Goal: Check status: Check status

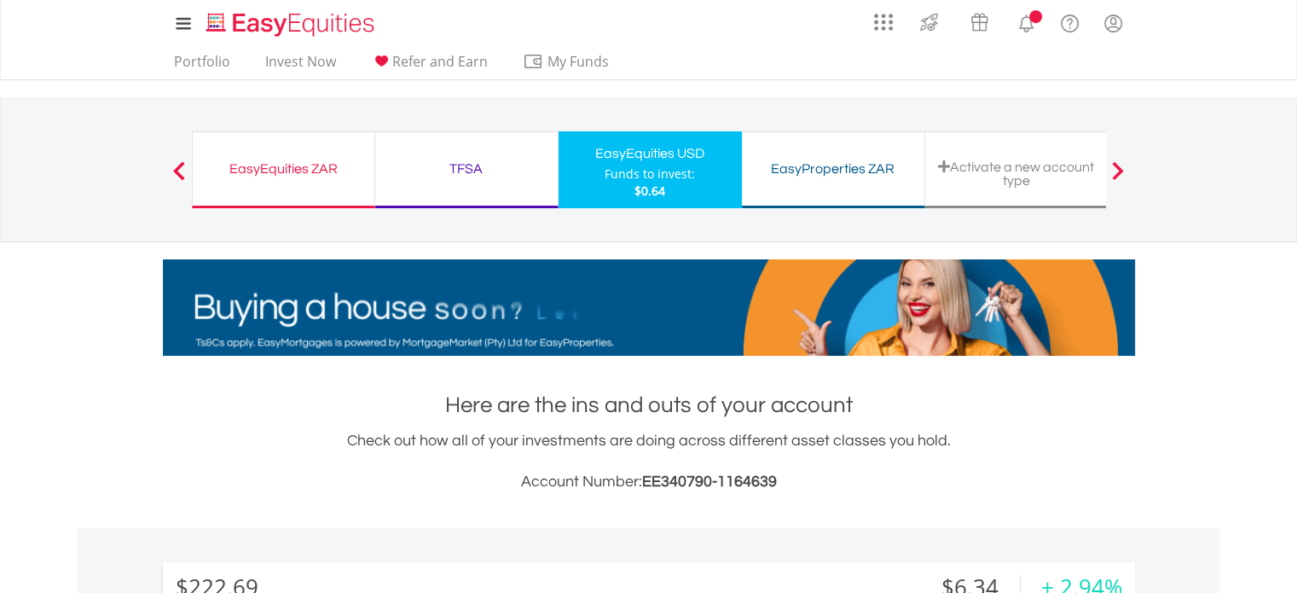
scroll to position [164, 324]
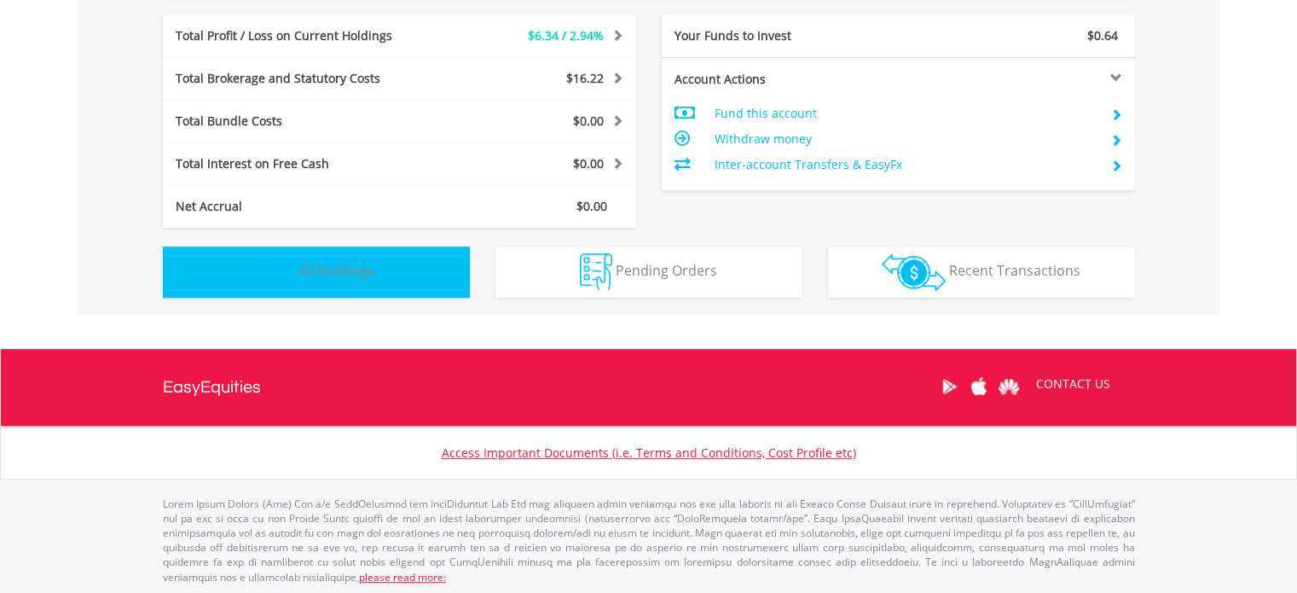
click at [233, 248] on button "Holdings All Holdings" at bounding box center [316, 271] width 307 height 51
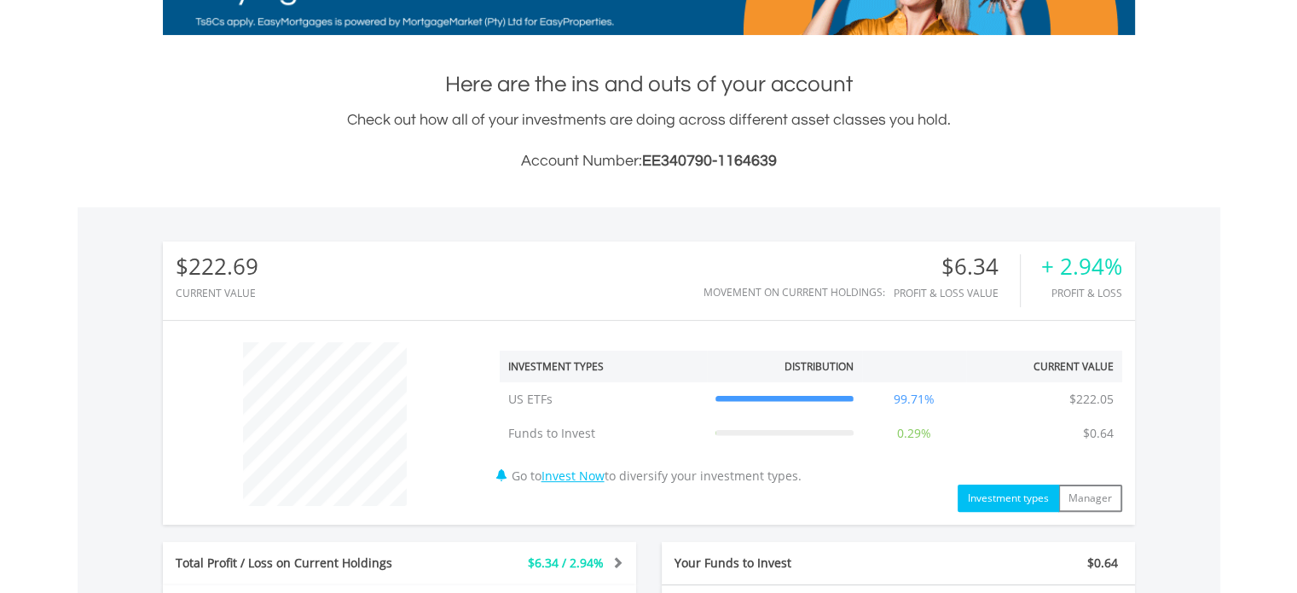
scroll to position [918, 0]
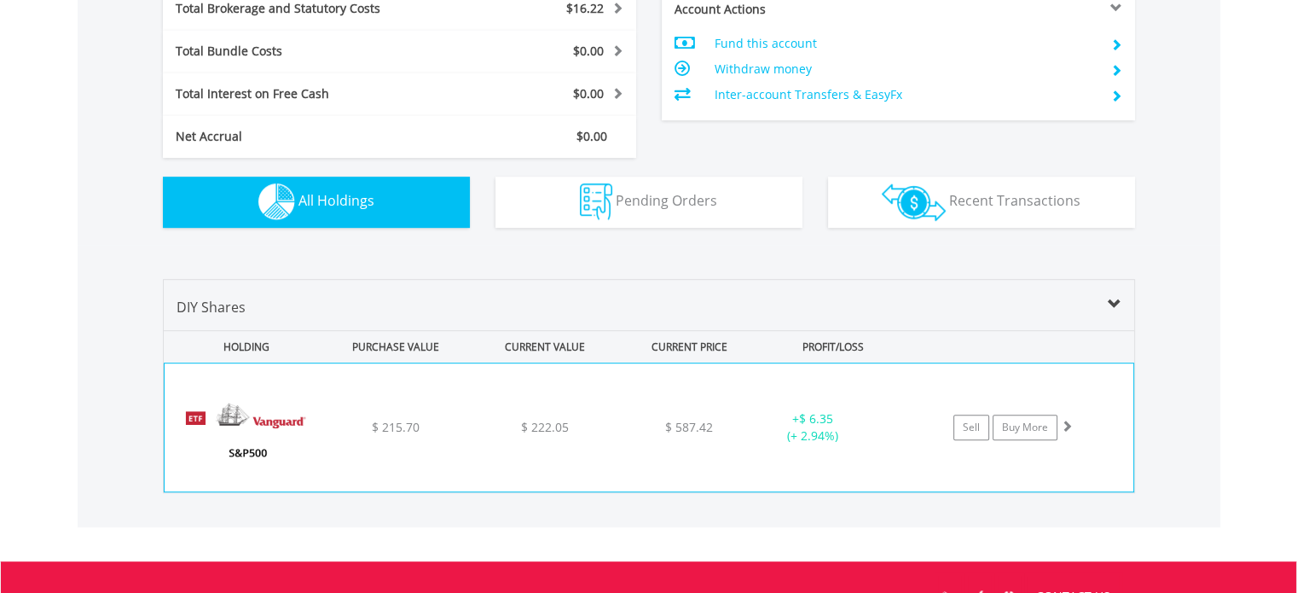
click at [398, 411] on div "﻿ Vanguard S&P 500 ETF $ 215.70 $ 222.05 $ 587.42 + $ 6.35 (+ 2.94%) Sell Buy M…" at bounding box center [649, 427] width 969 height 128
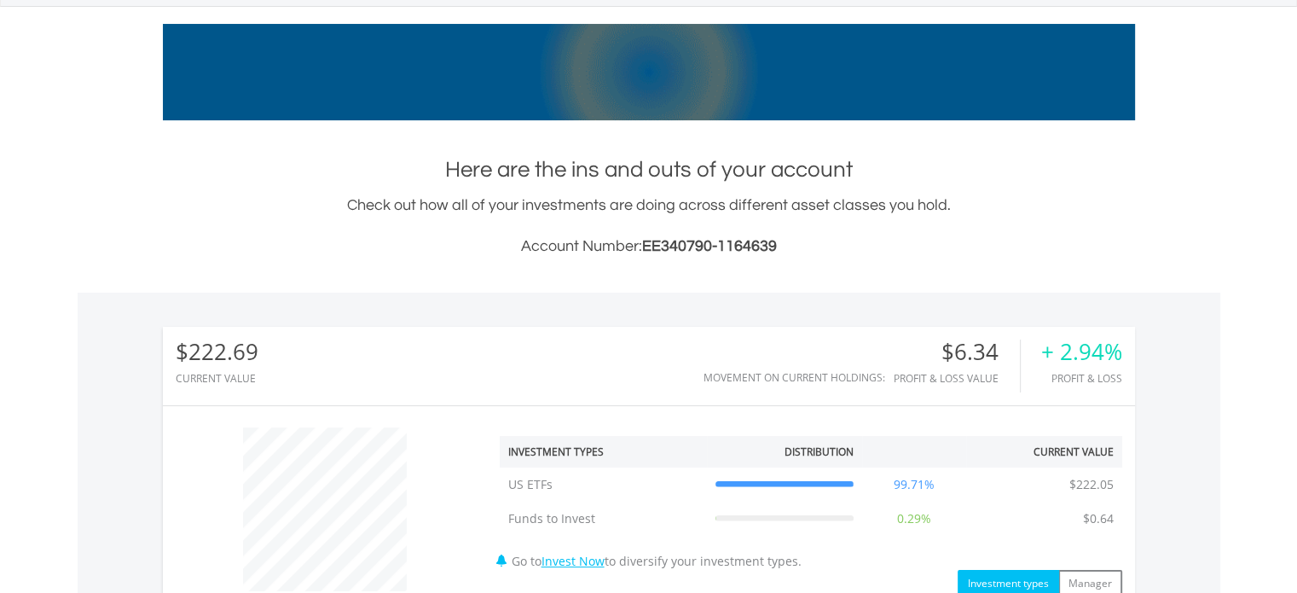
scroll to position [0, 0]
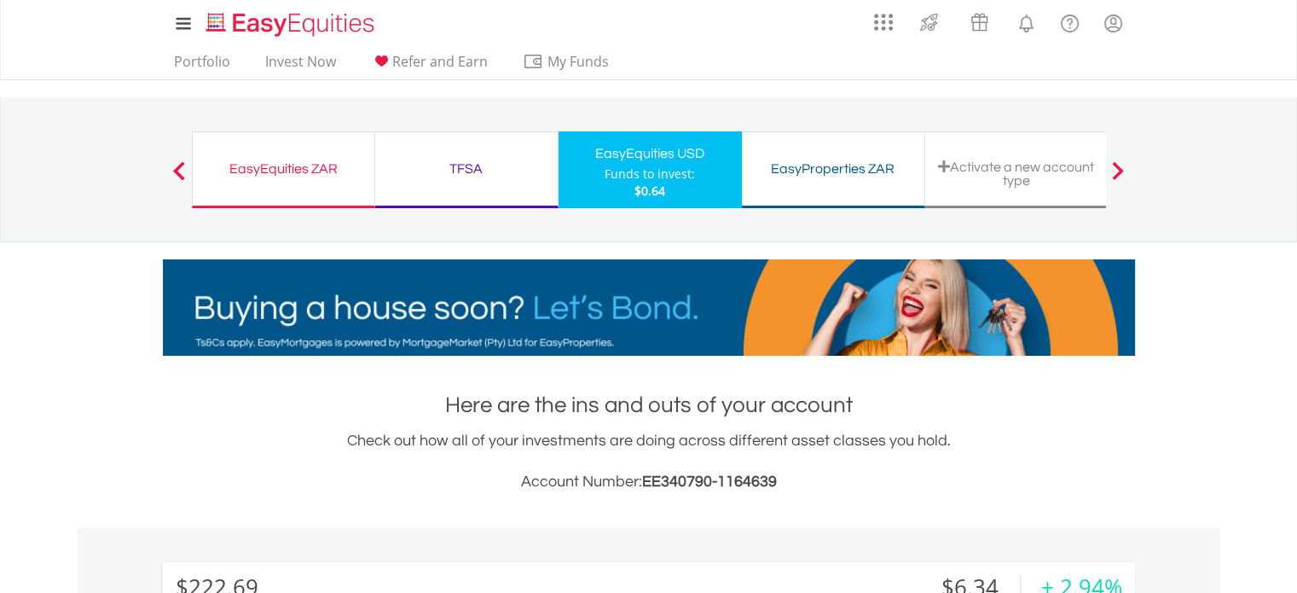
click at [446, 166] on div "TFSA" at bounding box center [467, 169] width 162 height 24
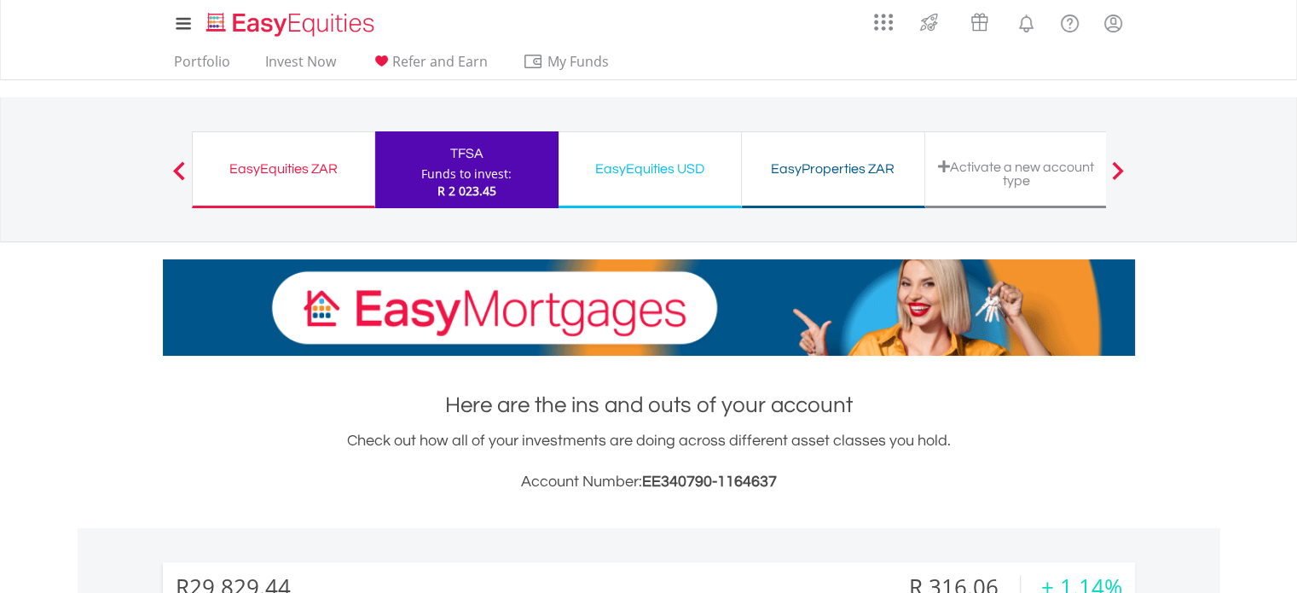
scroll to position [164, 324]
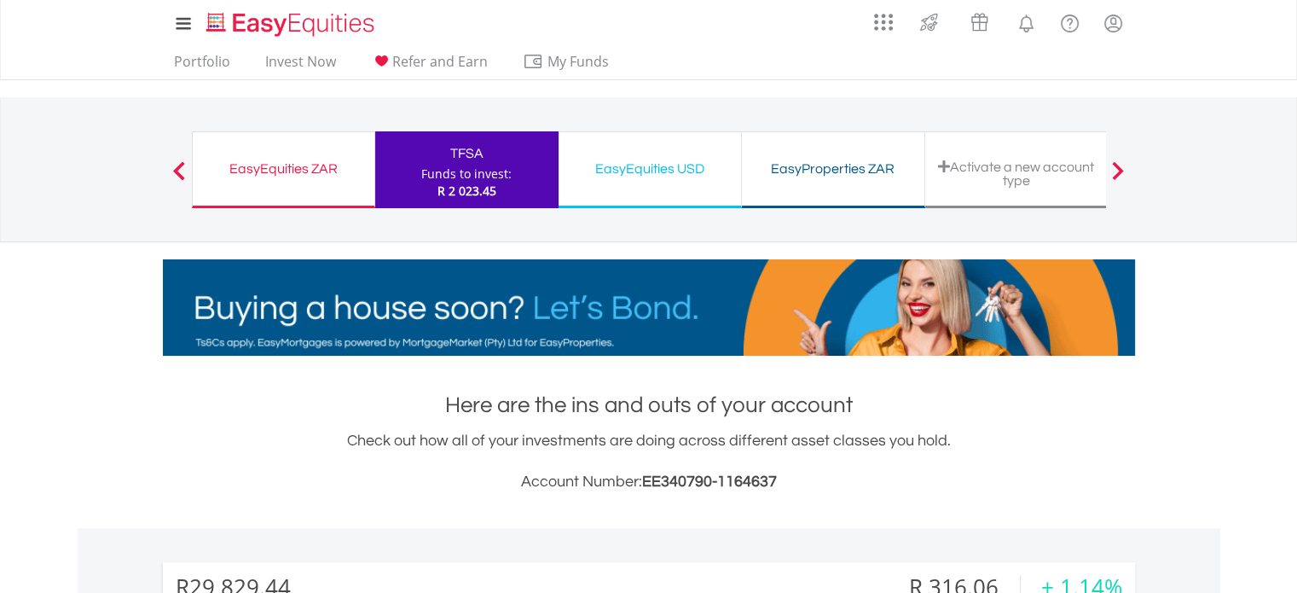
click at [134, 270] on div "My Investments Invest Now New Listings Sell My Recurring Investments Pending Or…" at bounding box center [648, 178] width 1297 height 356
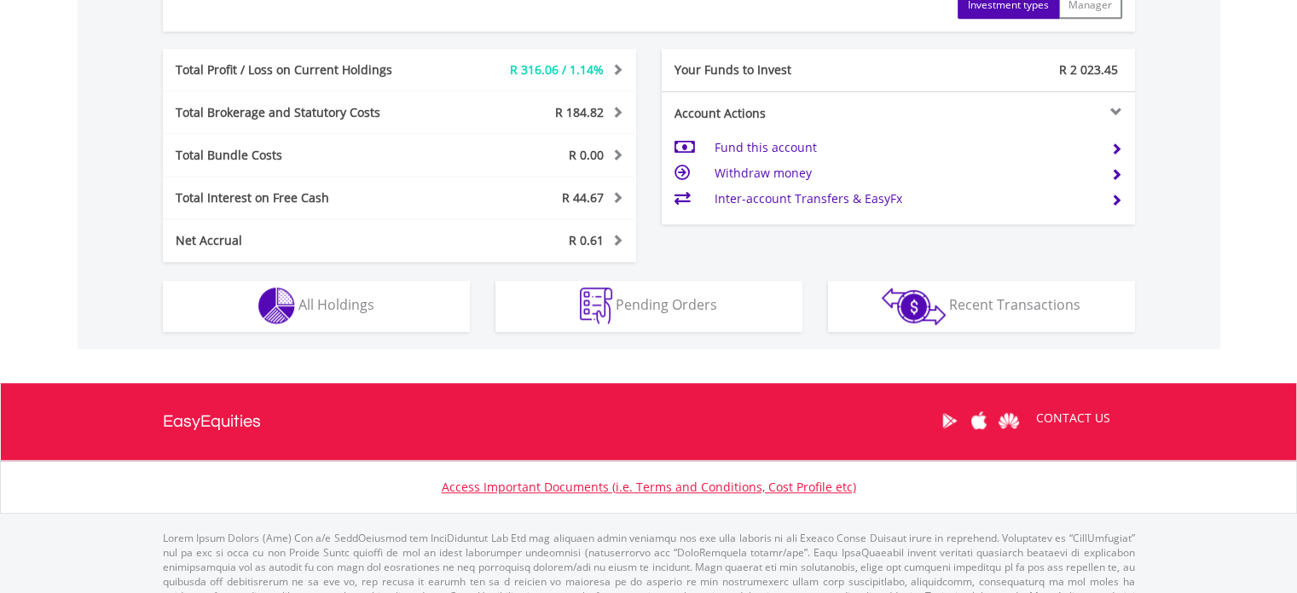
scroll to position [950, 0]
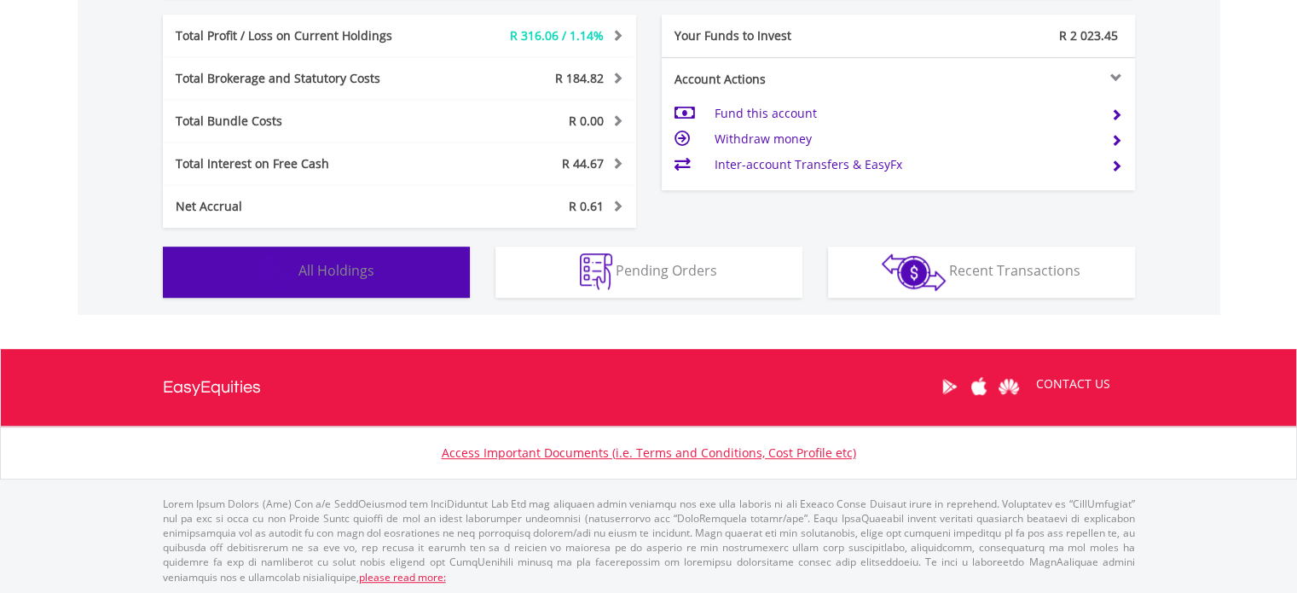
click at [266, 286] on img "button" at bounding box center [276, 271] width 37 height 37
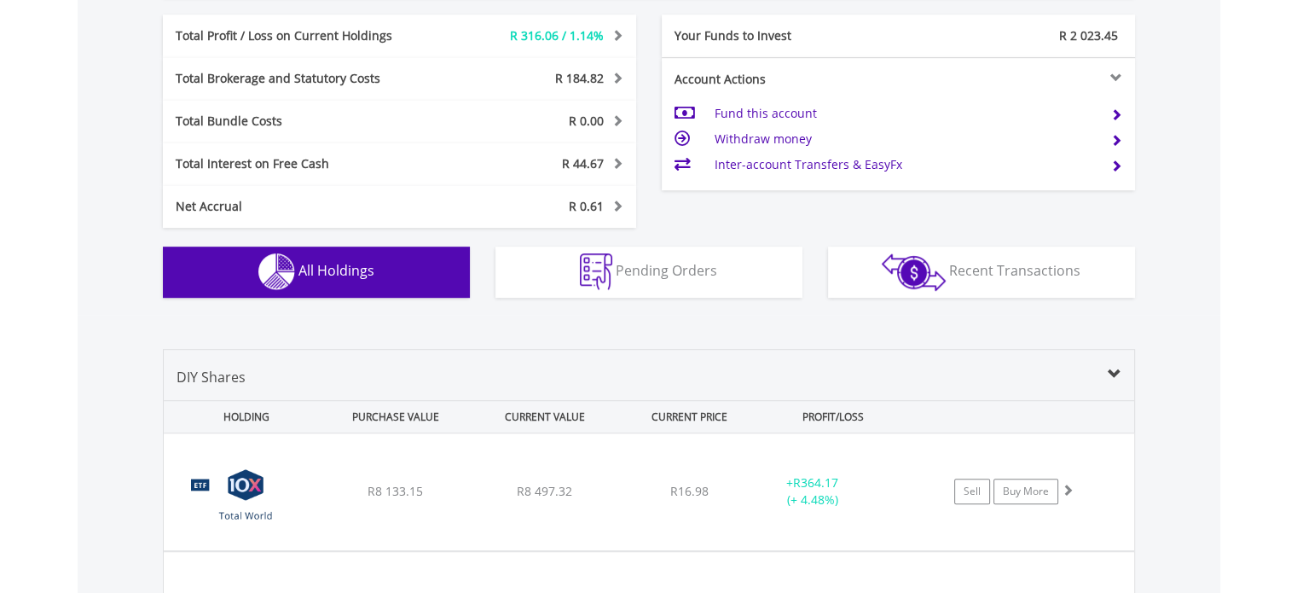
scroll to position [1297, 0]
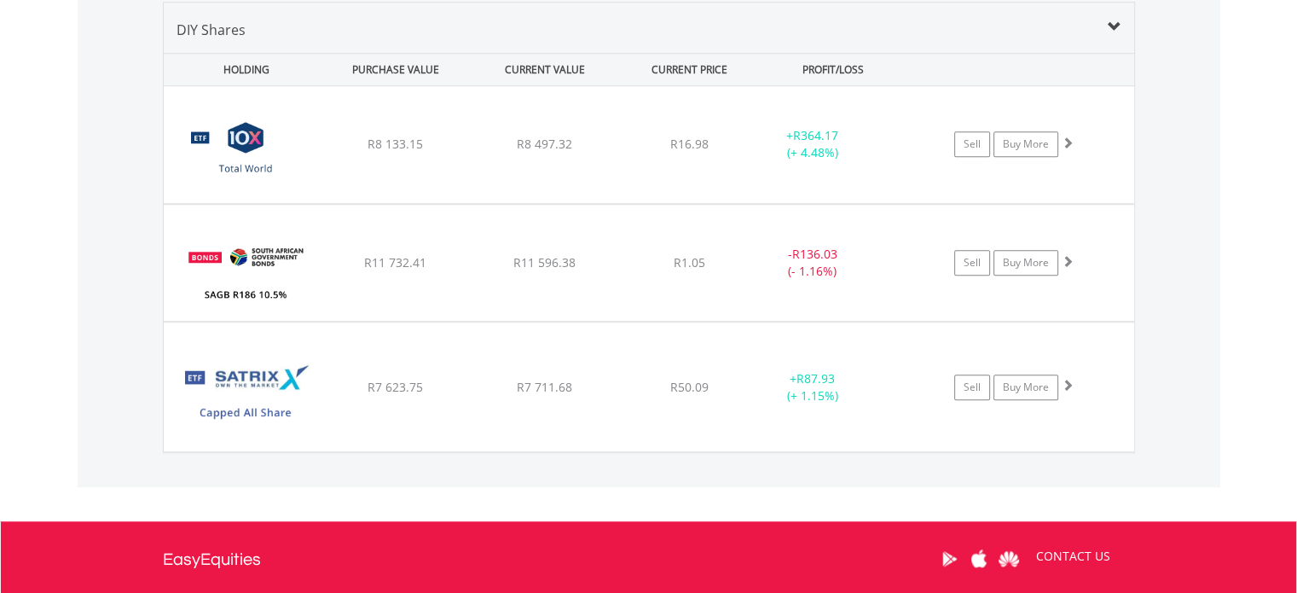
click at [125, 148] on div "Value View Share View DIY Shares HOLDING PURCHASE VALUE CURRENT VALUE CURRENT P…" at bounding box center [649, 227] width 1143 height 519
click at [123, 210] on div "Value View Share View DIY Shares HOLDING PURCHASE VALUE CURRENT VALUE CURRENT P…" at bounding box center [649, 227] width 1143 height 519
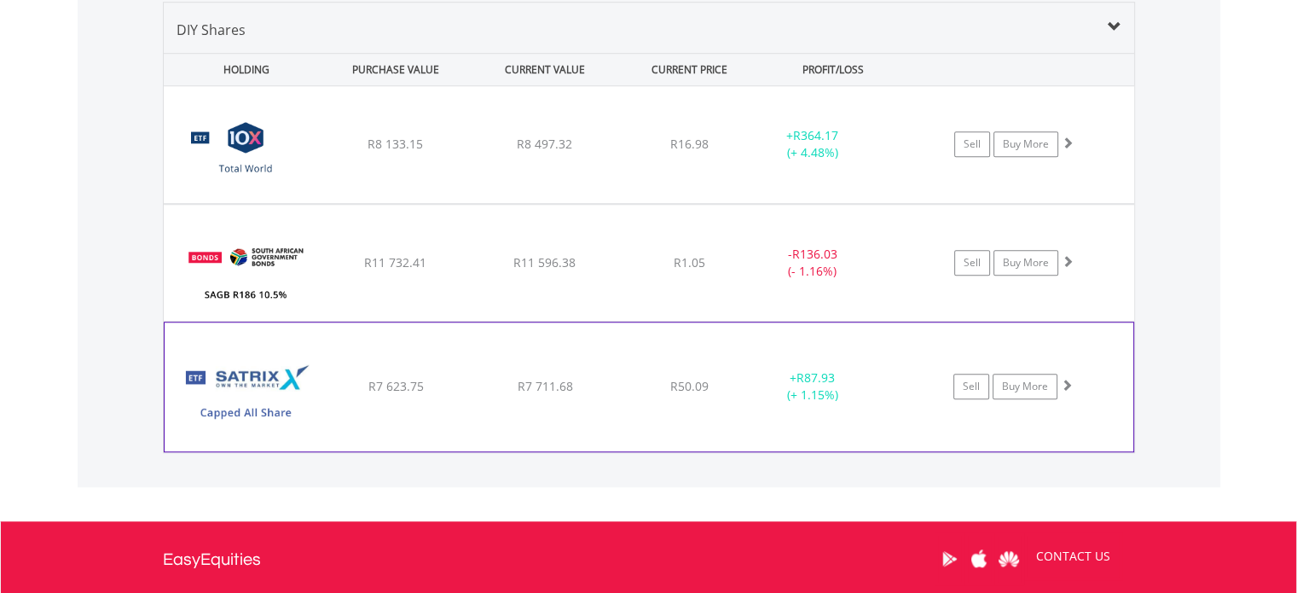
click at [296, 357] on img at bounding box center [246, 395] width 147 height 102
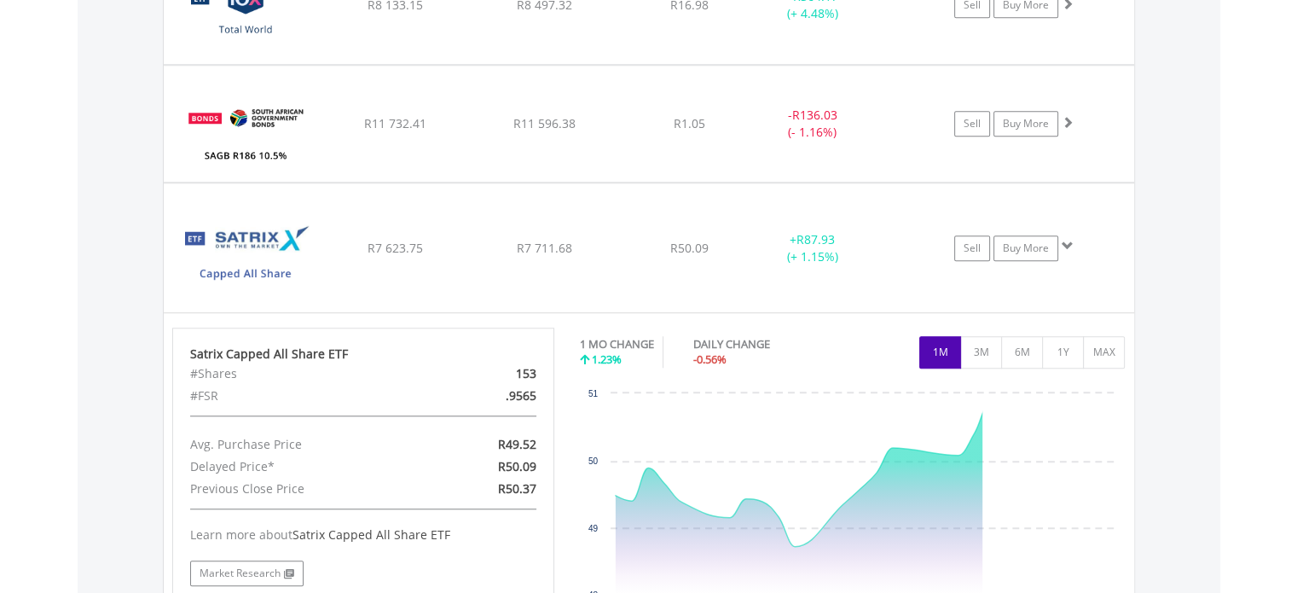
scroll to position [1553, 0]
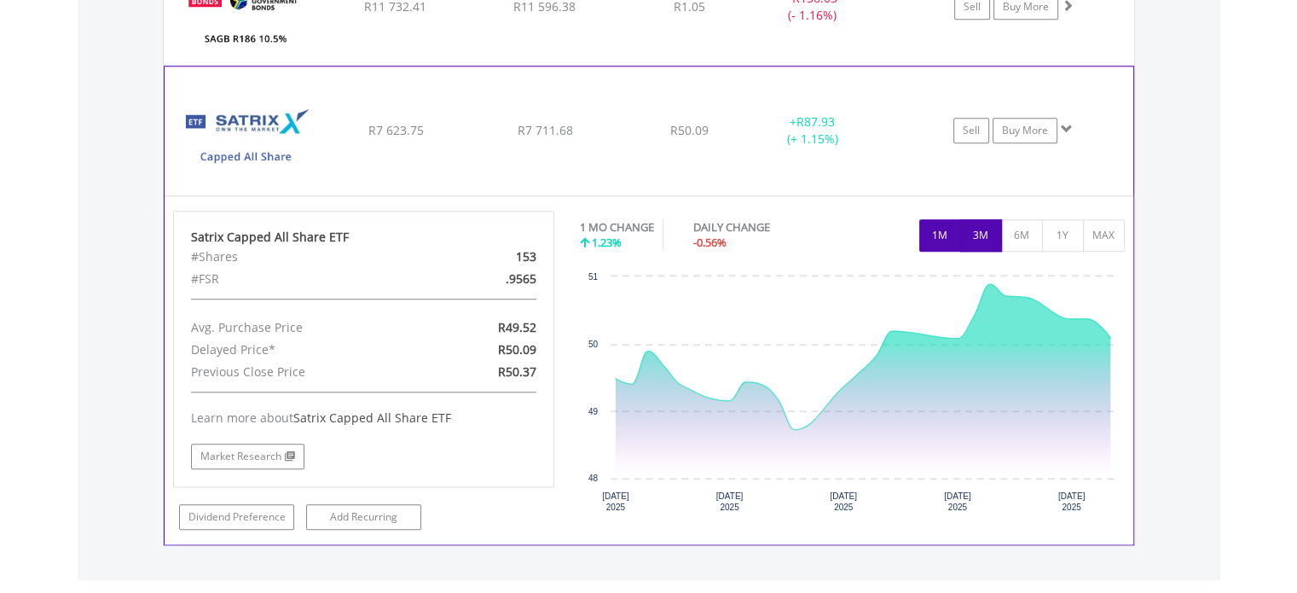
click at [980, 236] on button "3M" at bounding box center [981, 235] width 42 height 32
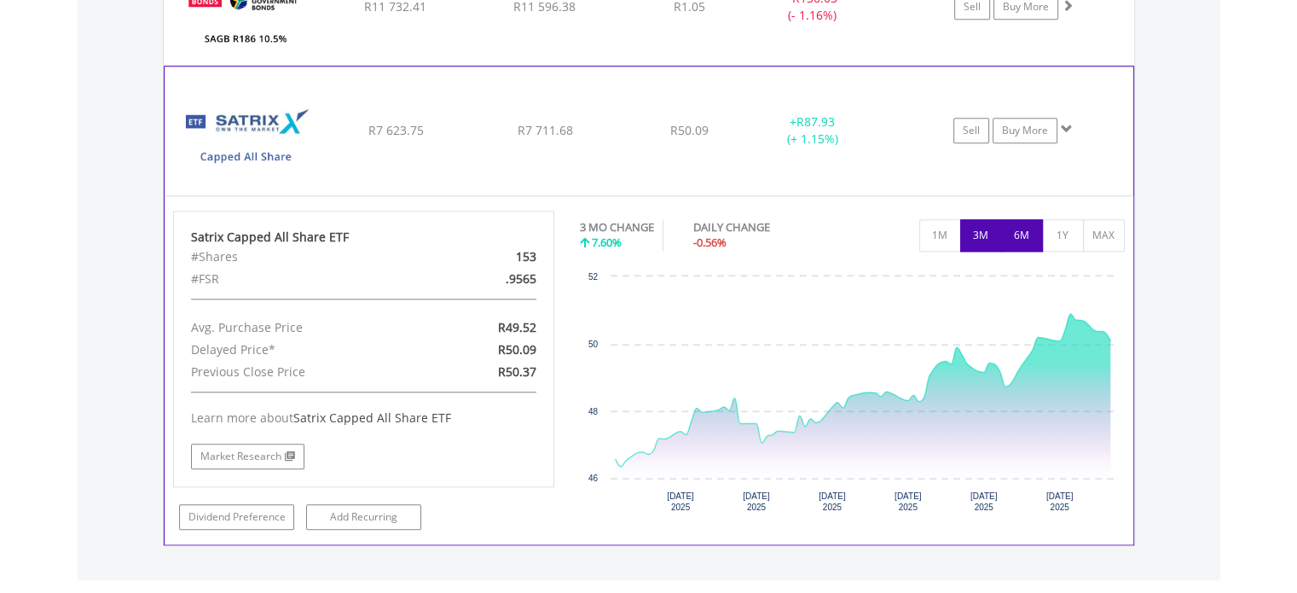
click at [1041, 237] on button "6M" at bounding box center [1022, 235] width 42 height 32
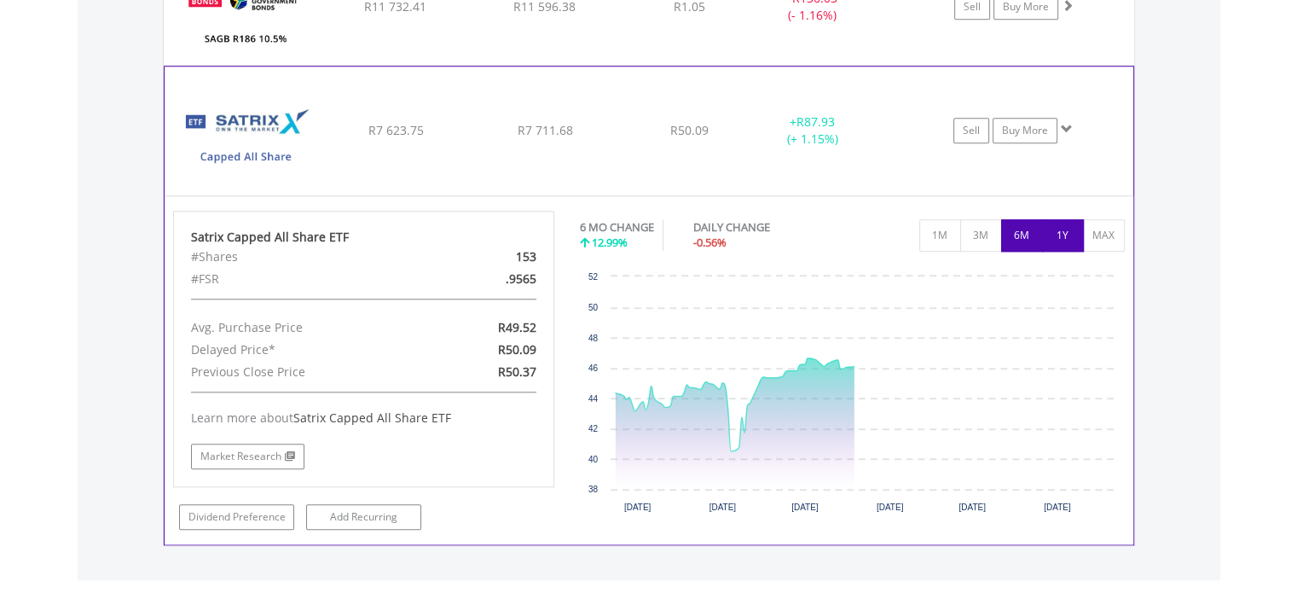
click at [1057, 237] on button "1Y" at bounding box center [1063, 235] width 42 height 32
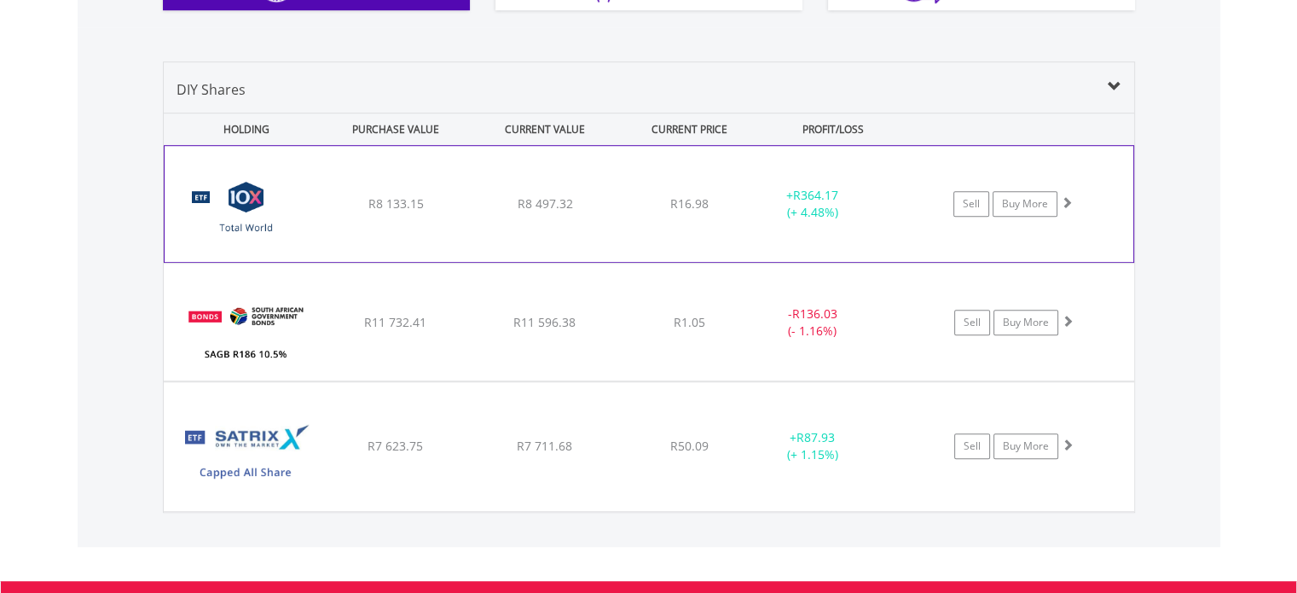
scroll to position [1212, 0]
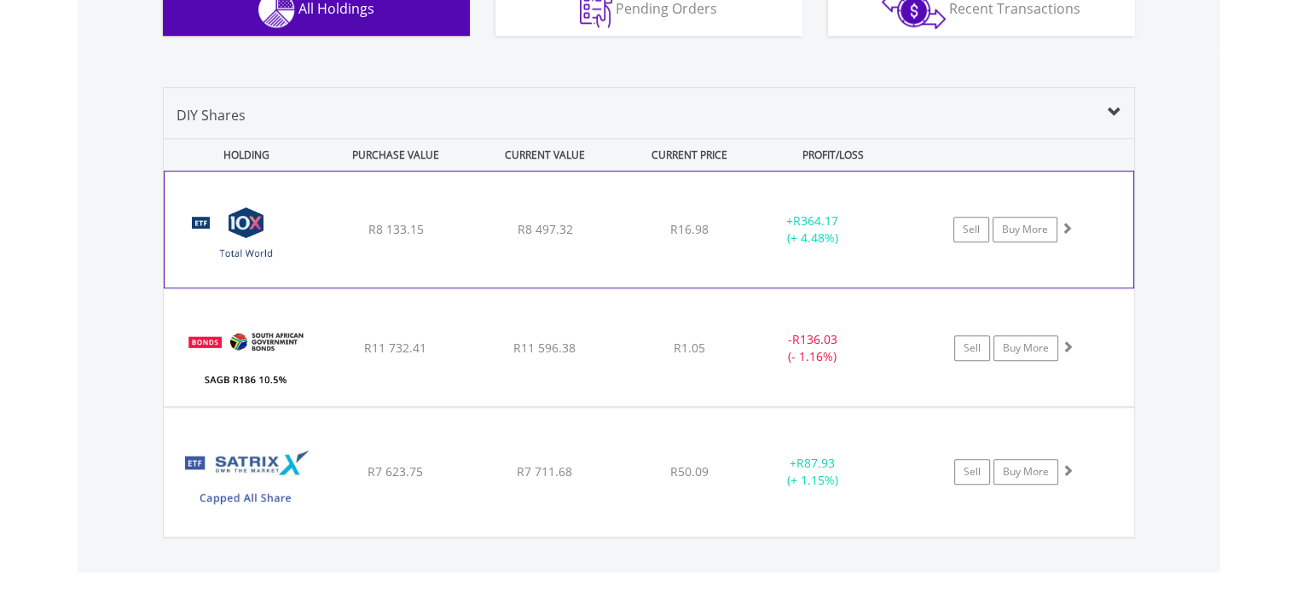
click at [324, 221] on div "R8 133.15" at bounding box center [395, 229] width 145 height 17
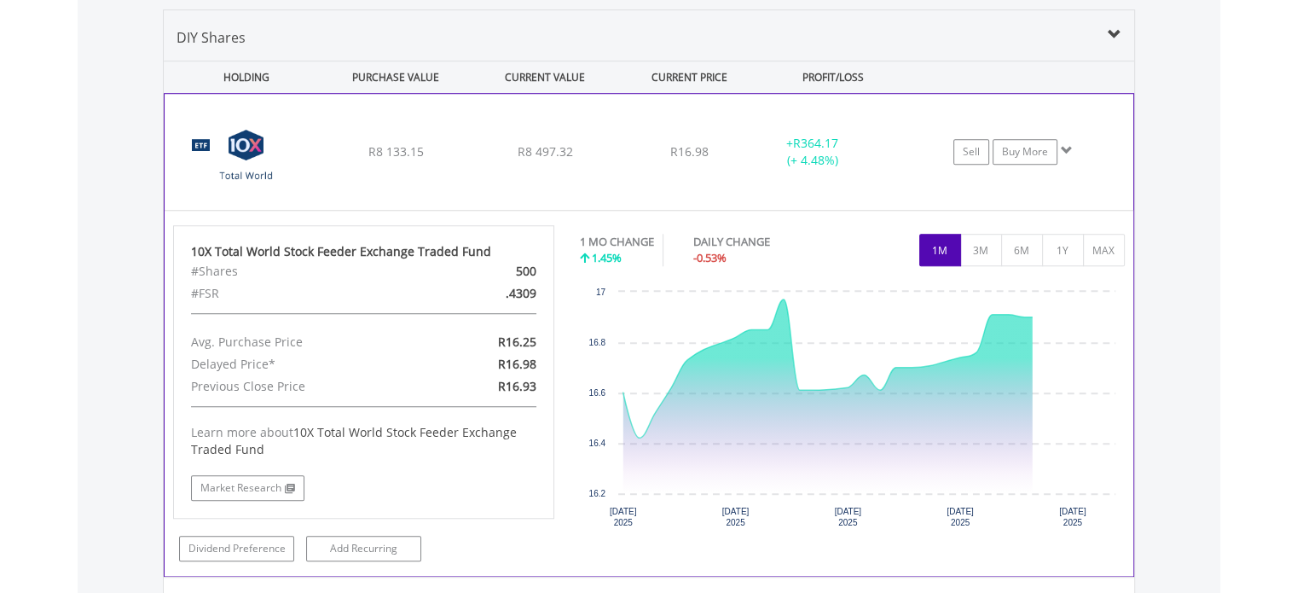
scroll to position [1383, 0]
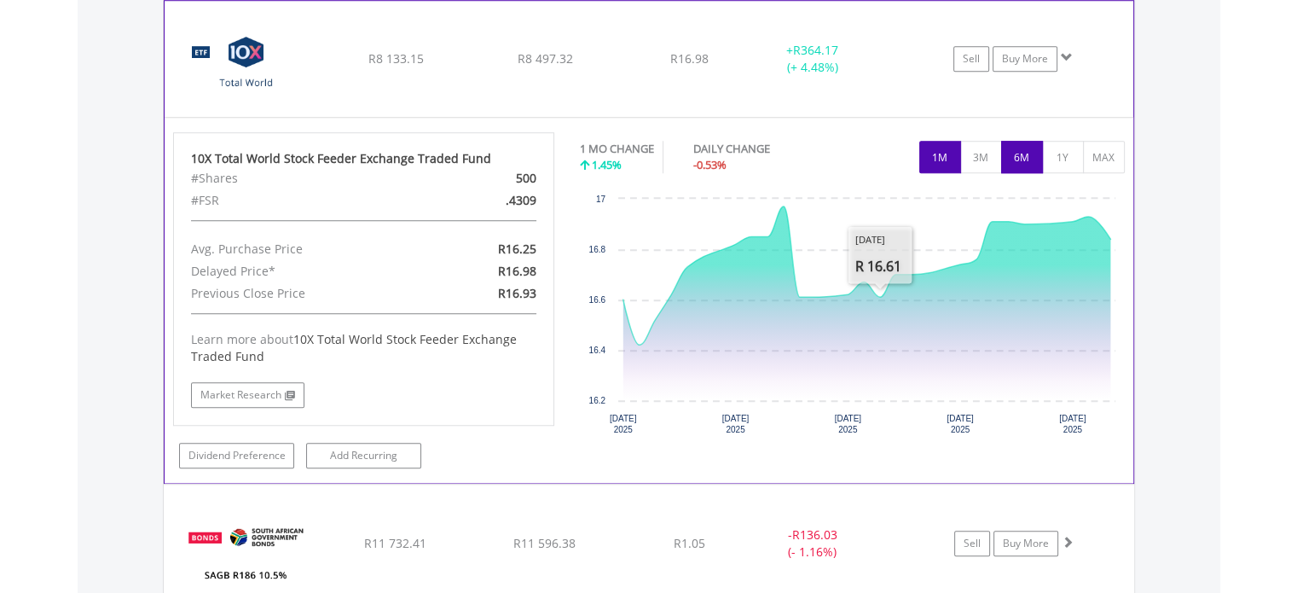
click at [1014, 164] on button "6M" at bounding box center [1022, 157] width 42 height 32
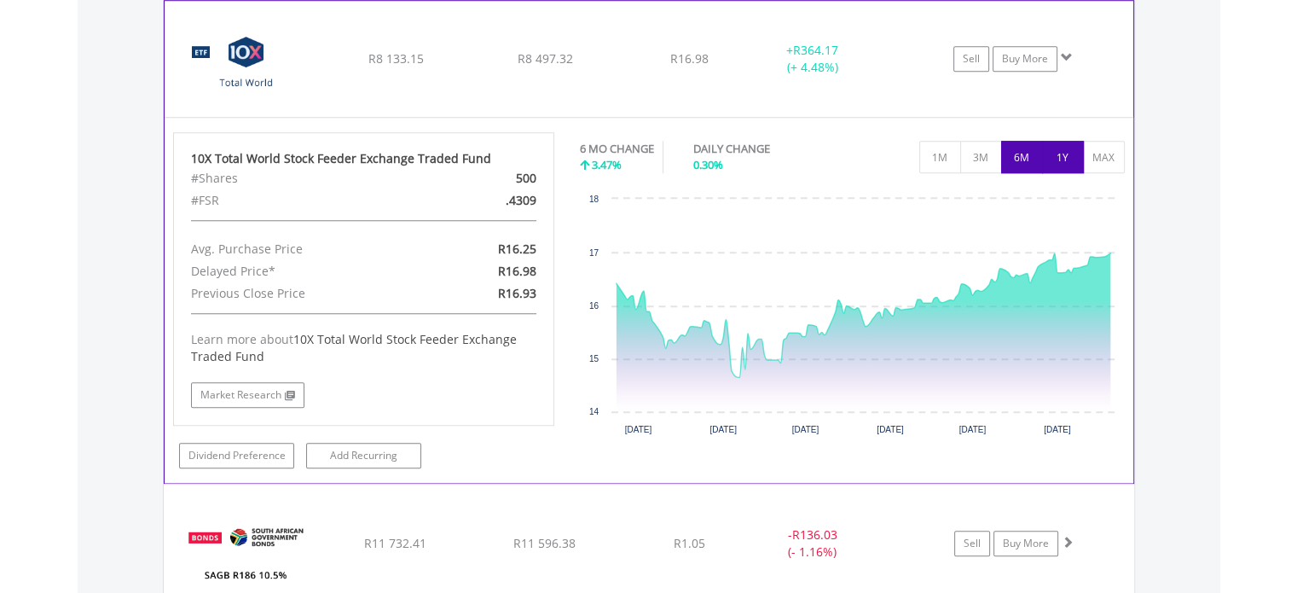
click at [1056, 154] on button "1Y" at bounding box center [1063, 157] width 42 height 32
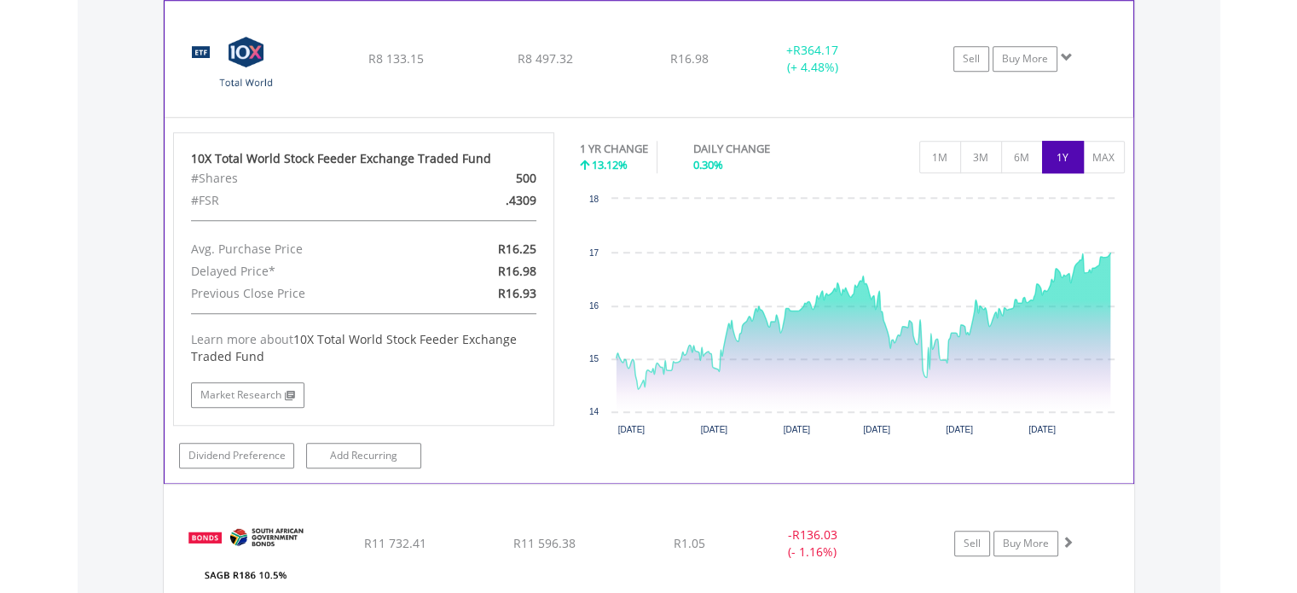
click at [365, 57] on div "R8 133.15" at bounding box center [395, 58] width 145 height 17
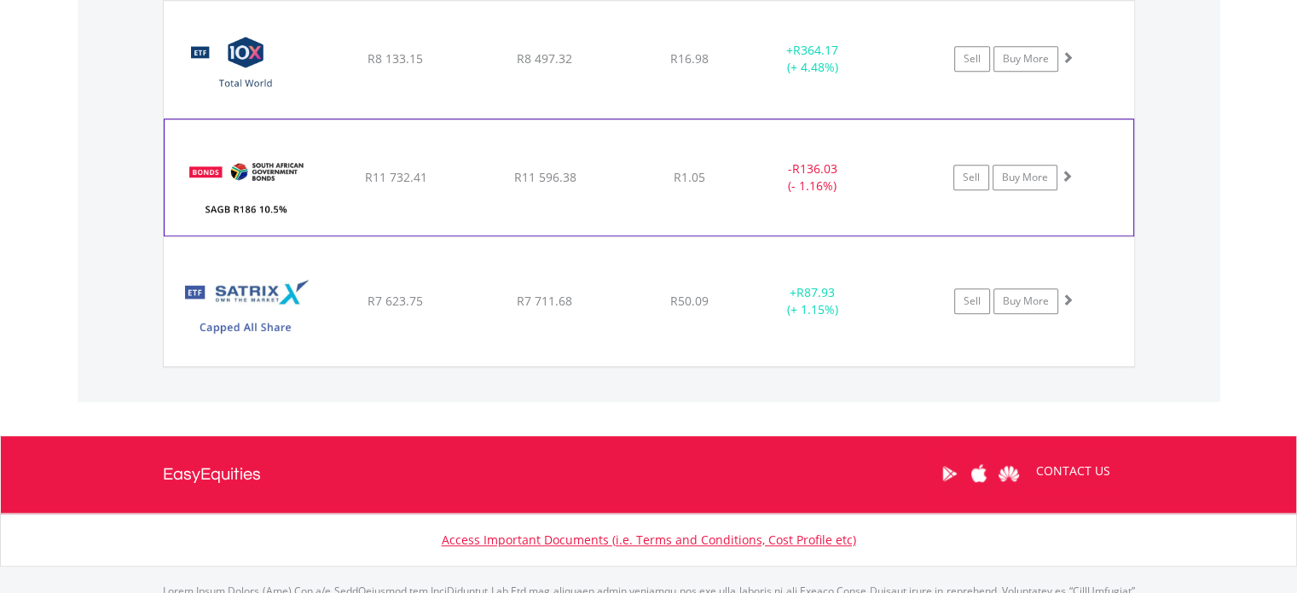
click at [389, 67] on span "R11 732.41" at bounding box center [395, 58] width 55 height 16
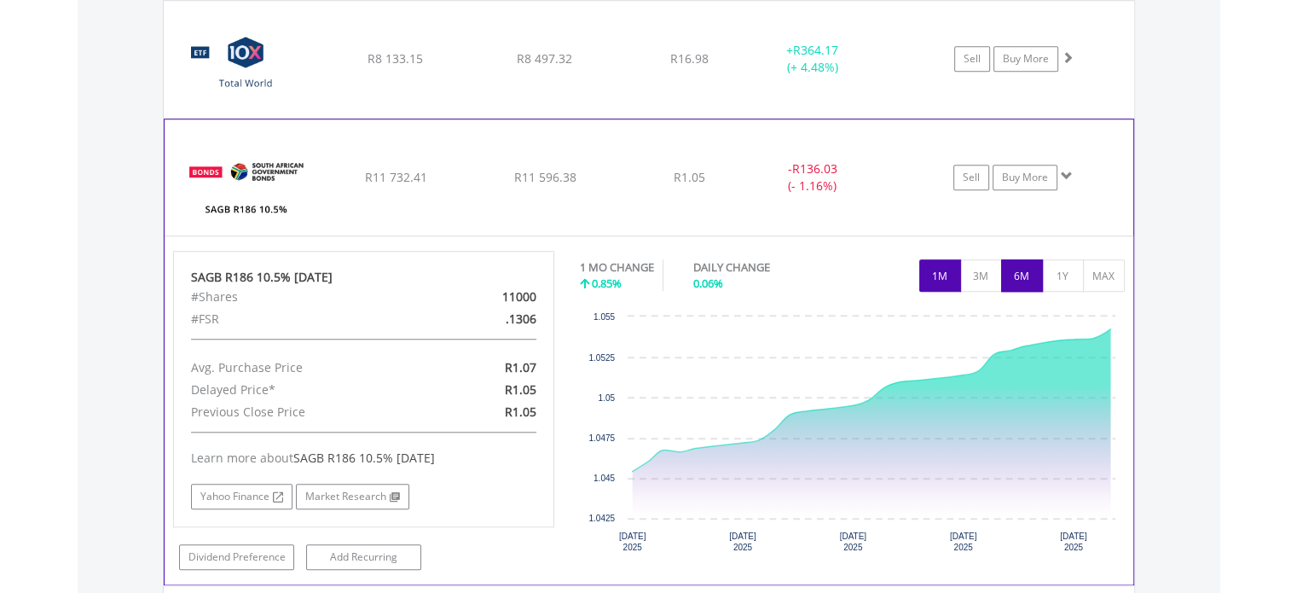
click at [1023, 265] on button "6M" at bounding box center [1022, 275] width 42 height 32
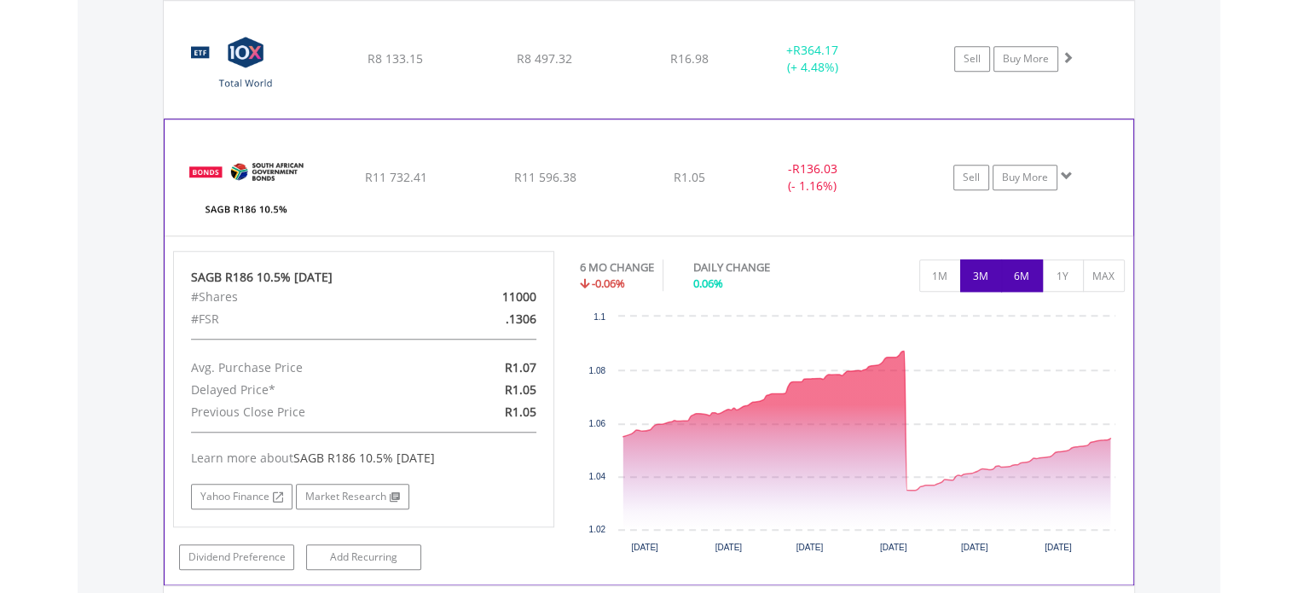
click at [980, 279] on button "3M" at bounding box center [981, 275] width 42 height 32
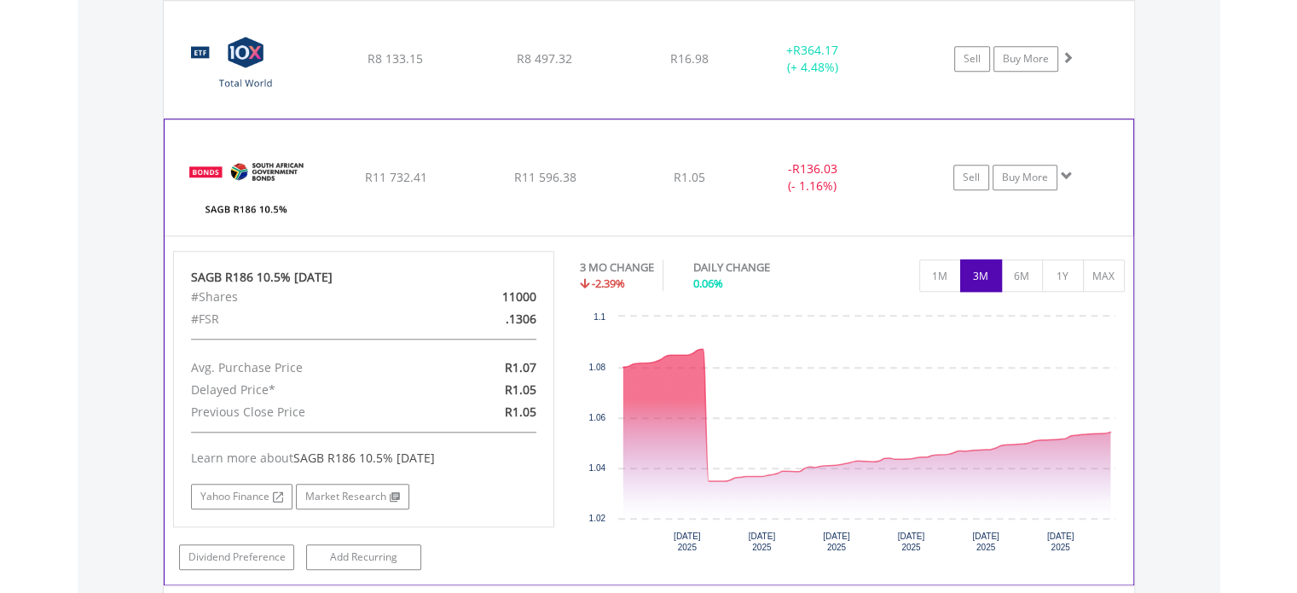
click at [449, 67] on div "R11 732.41" at bounding box center [395, 58] width 146 height 17
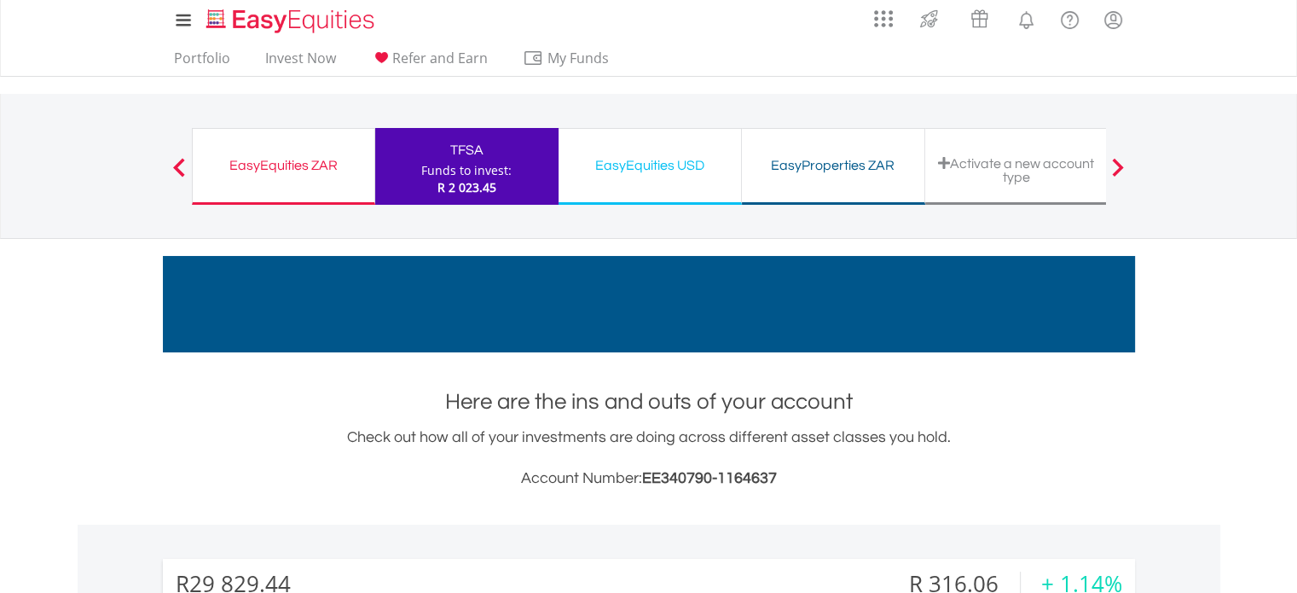
scroll to position [0, 0]
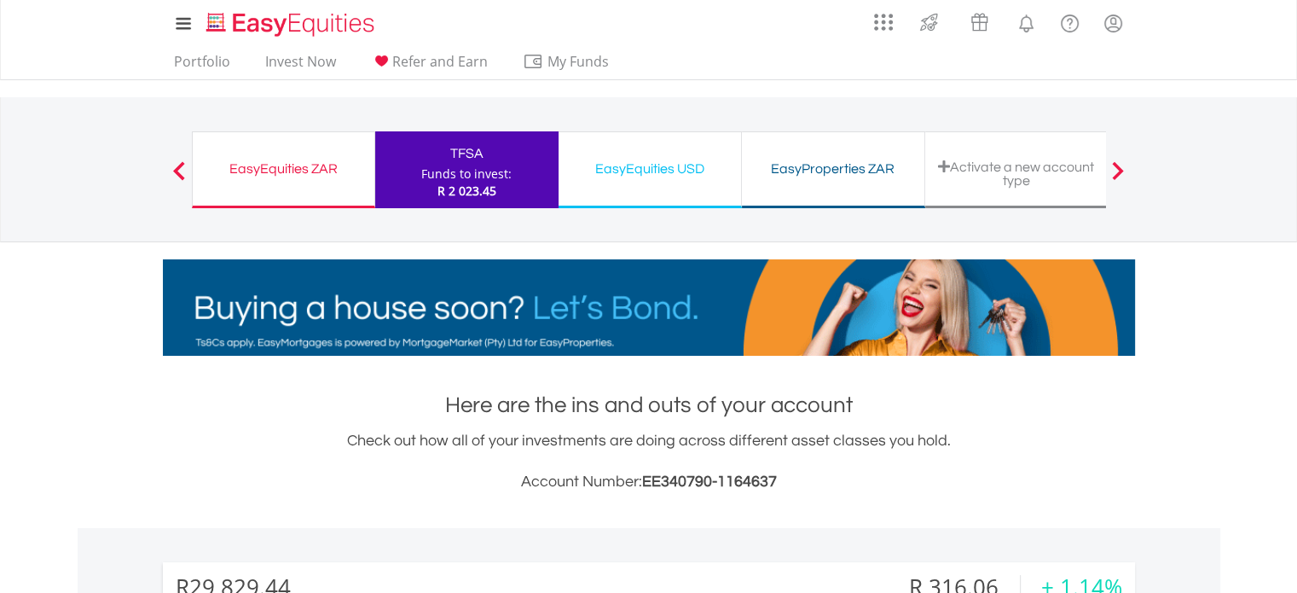
click at [273, 179] on div "EasyEquities ZAR" at bounding box center [283, 169] width 161 height 24
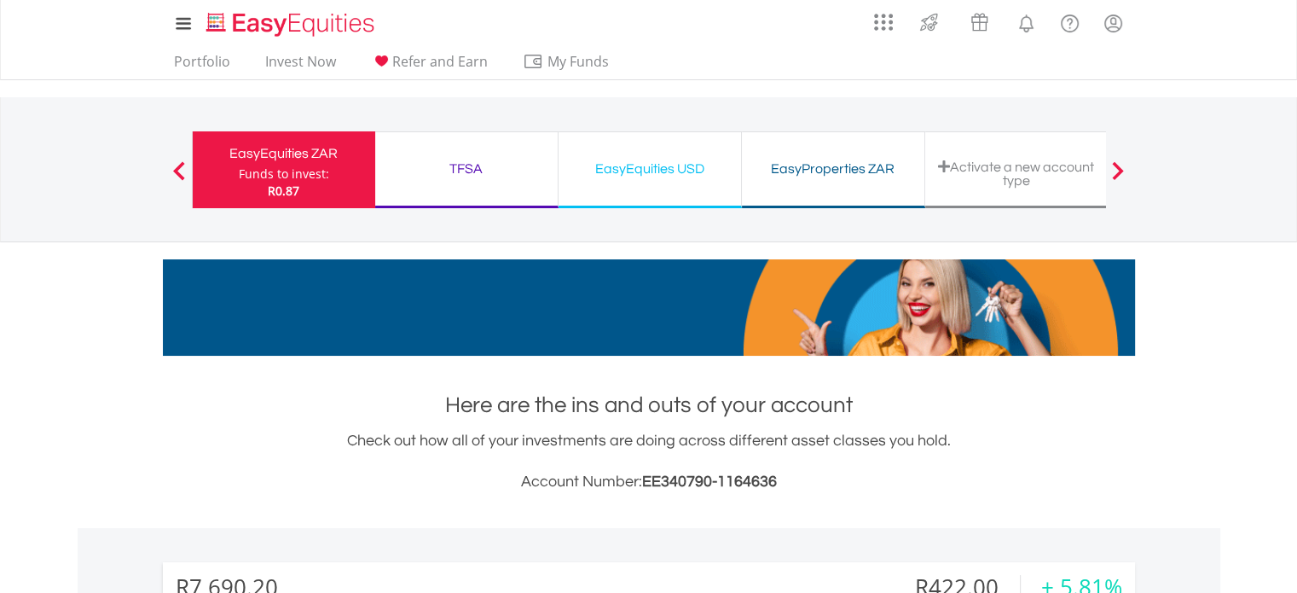
scroll to position [164, 324]
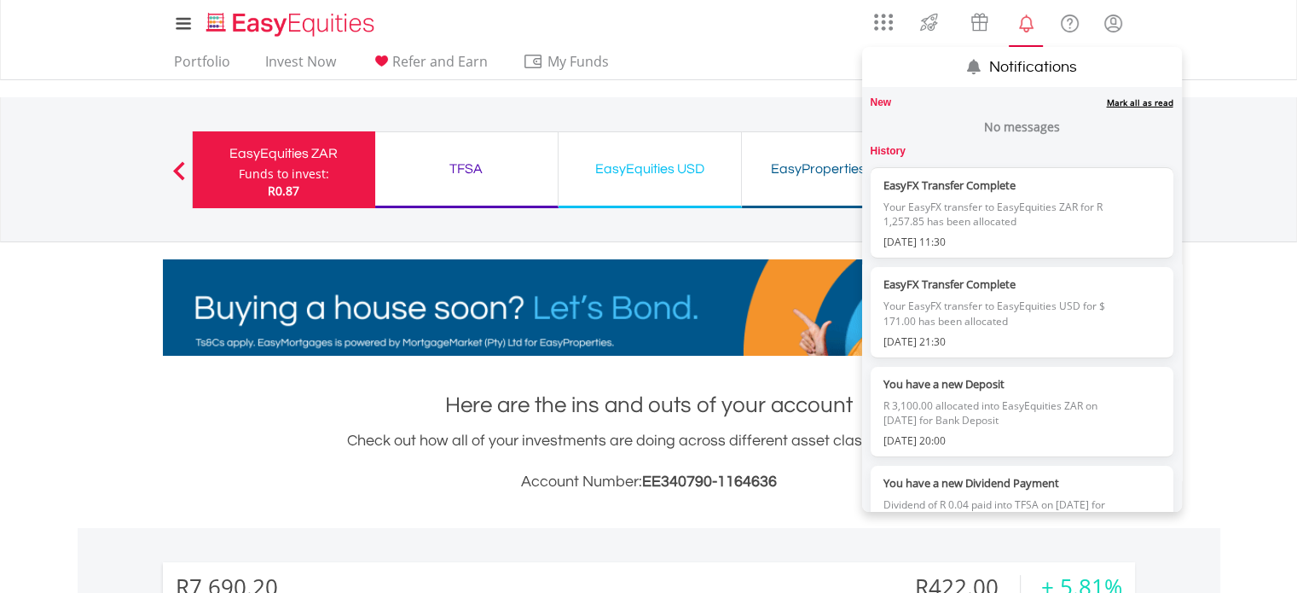
click at [1119, 102] on link "Mark all as read" at bounding box center [1140, 102] width 67 height 12
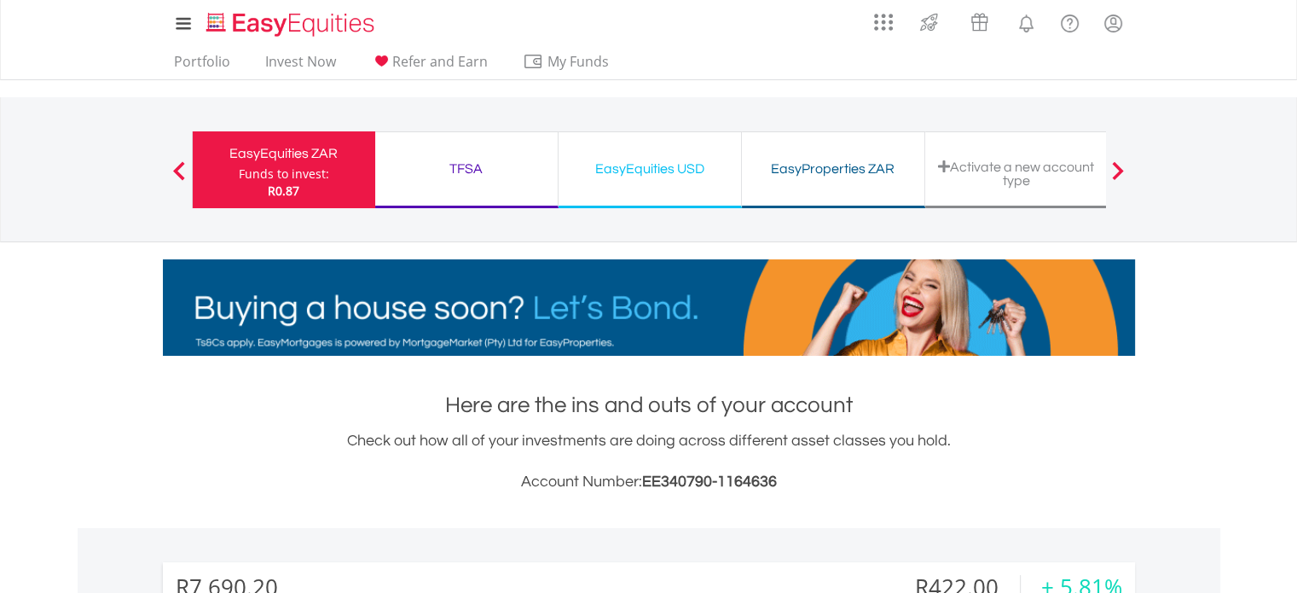
click at [106, 281] on div "My Investments Invest Now New Listings Sell My Recurring Investments Pending Or…" at bounding box center [648, 178] width 1297 height 356
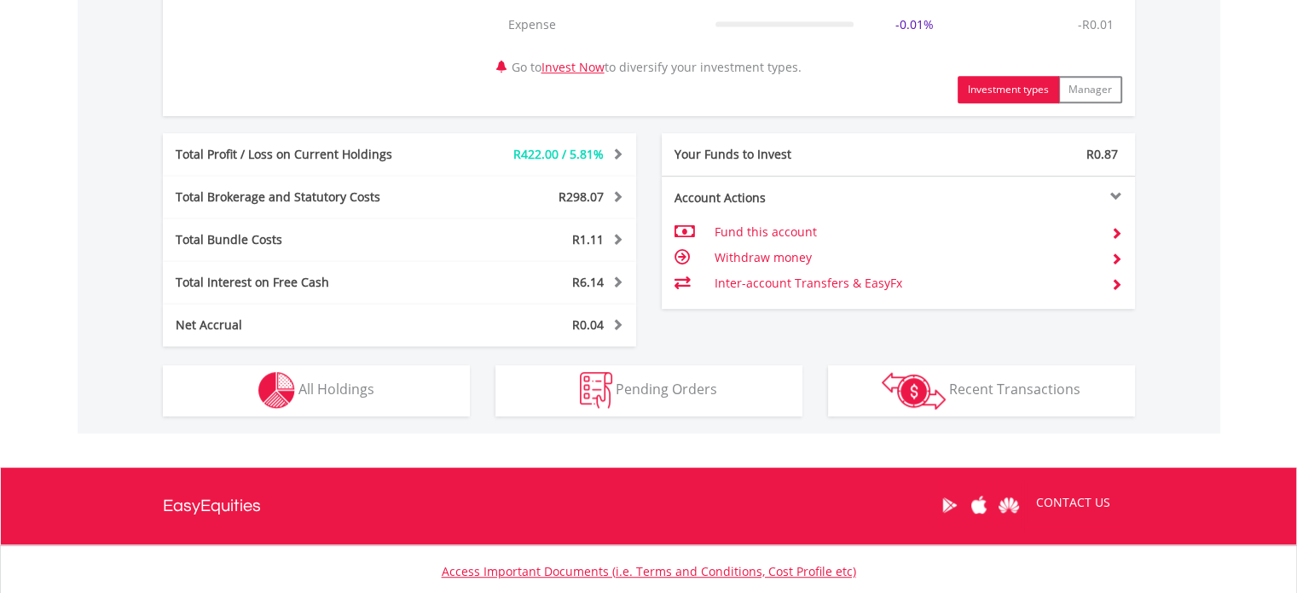
scroll to position [853, 0]
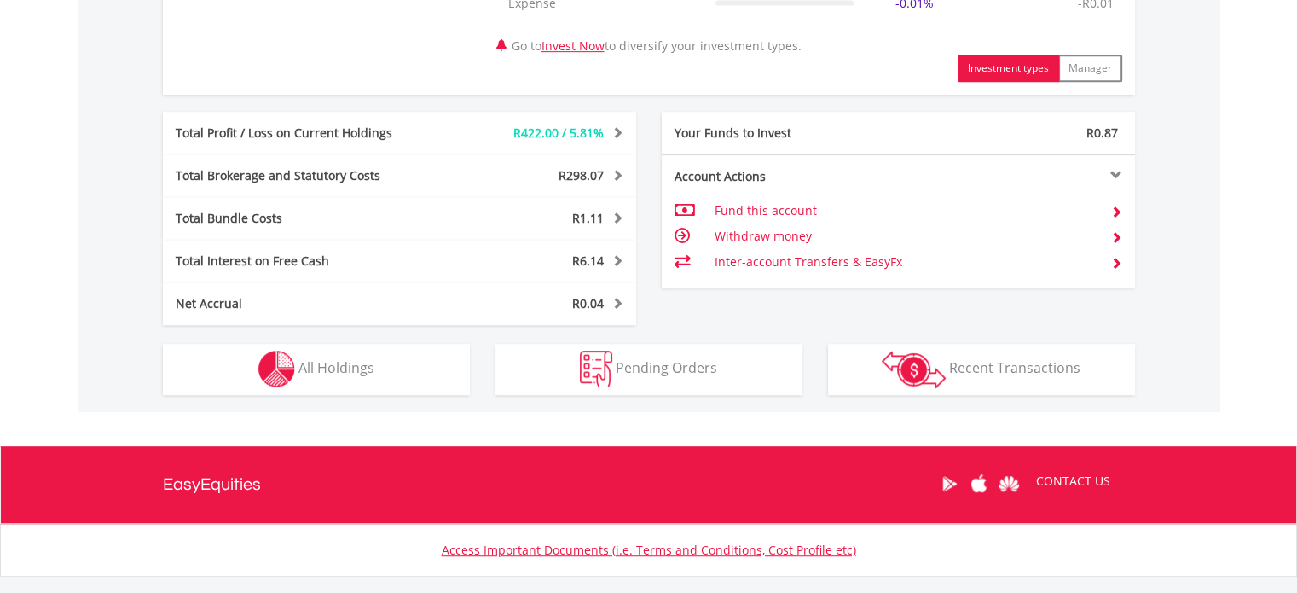
click at [228, 341] on div "Holdings All Holdings" at bounding box center [316, 360] width 333 height 70
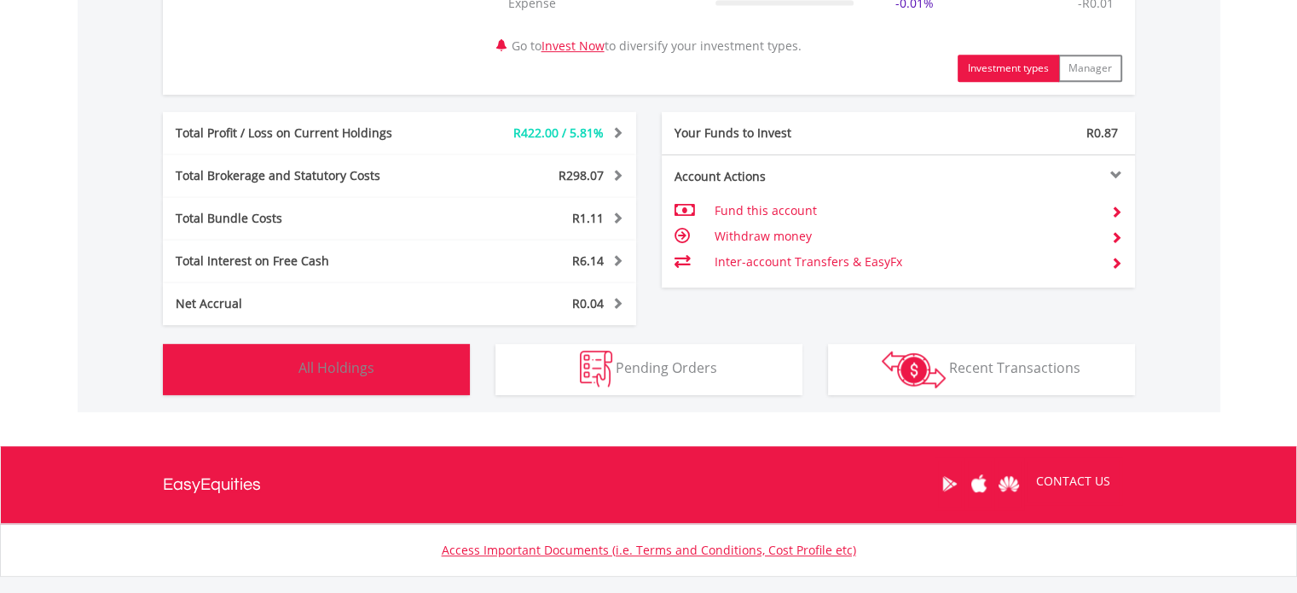
click at [232, 354] on button "Holdings All Holdings" at bounding box center [316, 369] width 307 height 51
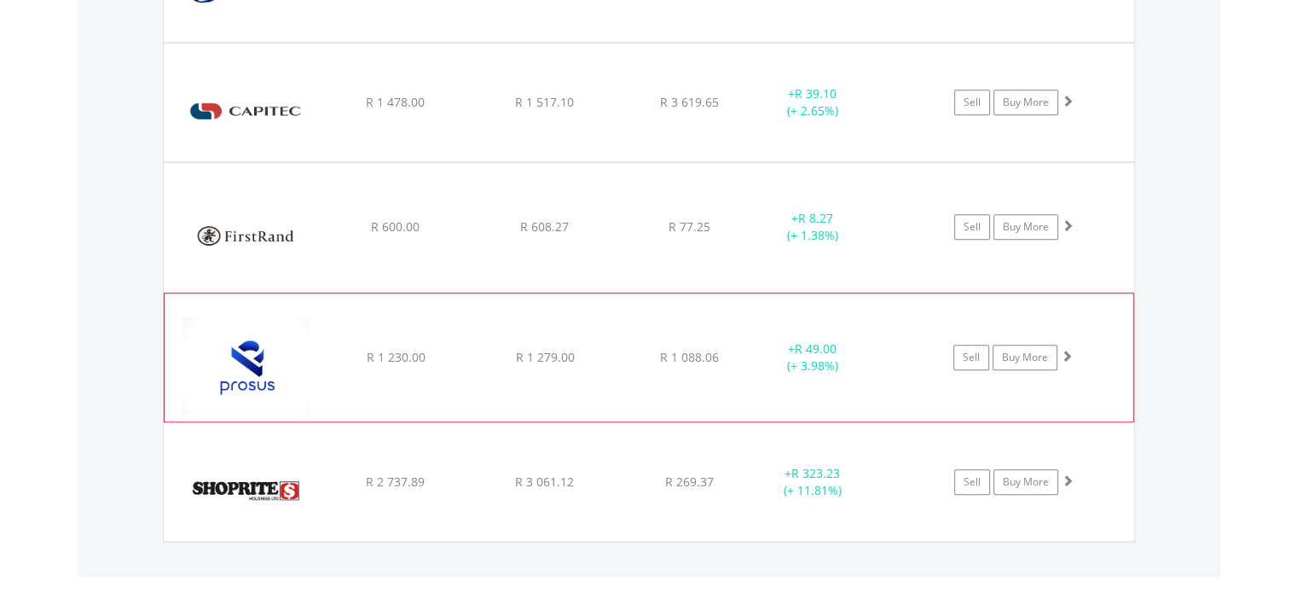
scroll to position [1553, 0]
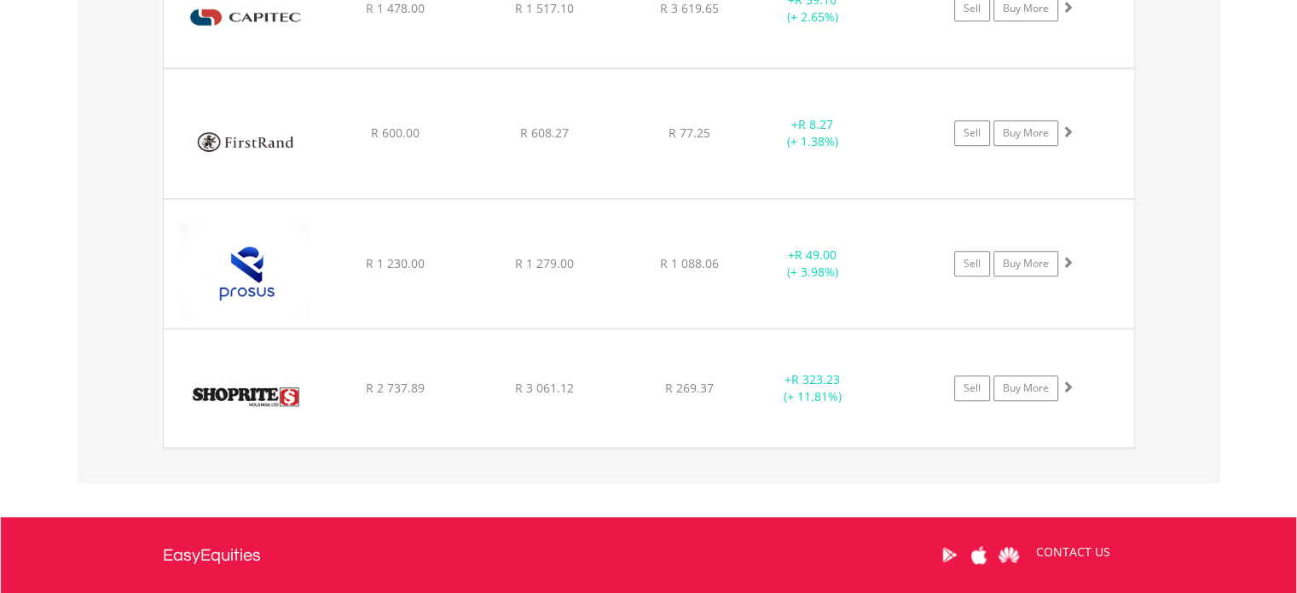
click at [128, 281] on div "Value View Share View DIY Shares HOLDING PURCHASE VALUE CURRENT VALUE CURRENT P…" at bounding box center [649, 97] width 1143 height 771
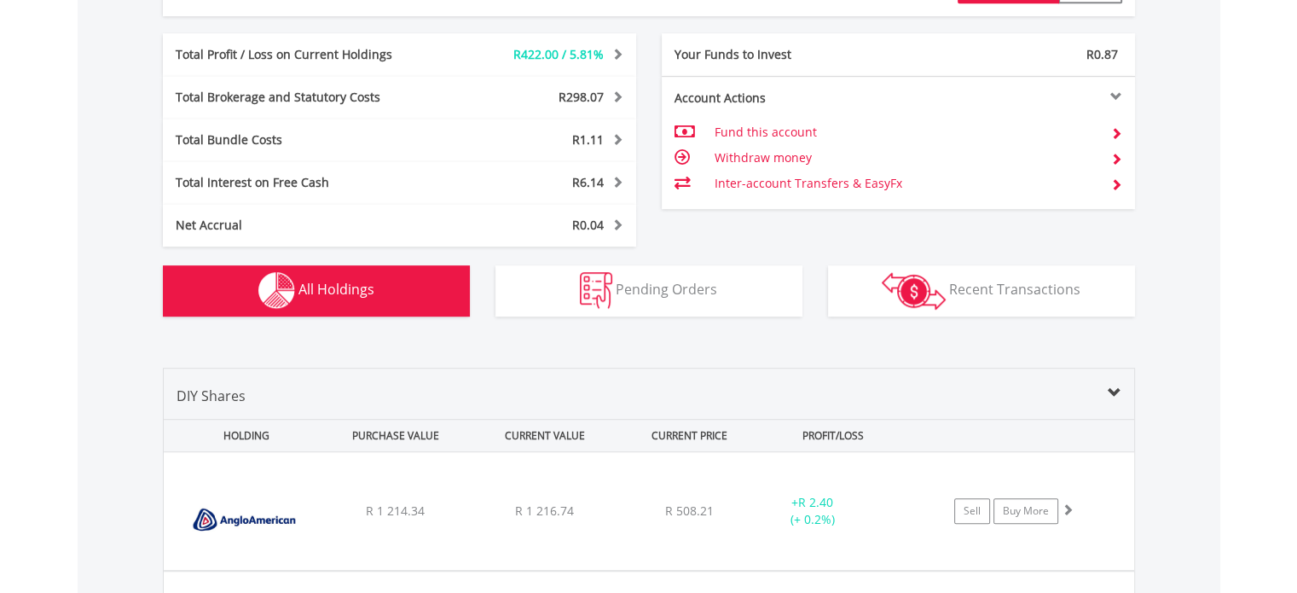
scroll to position [871, 0]
